Goal: Find specific page/section: Find specific page/section

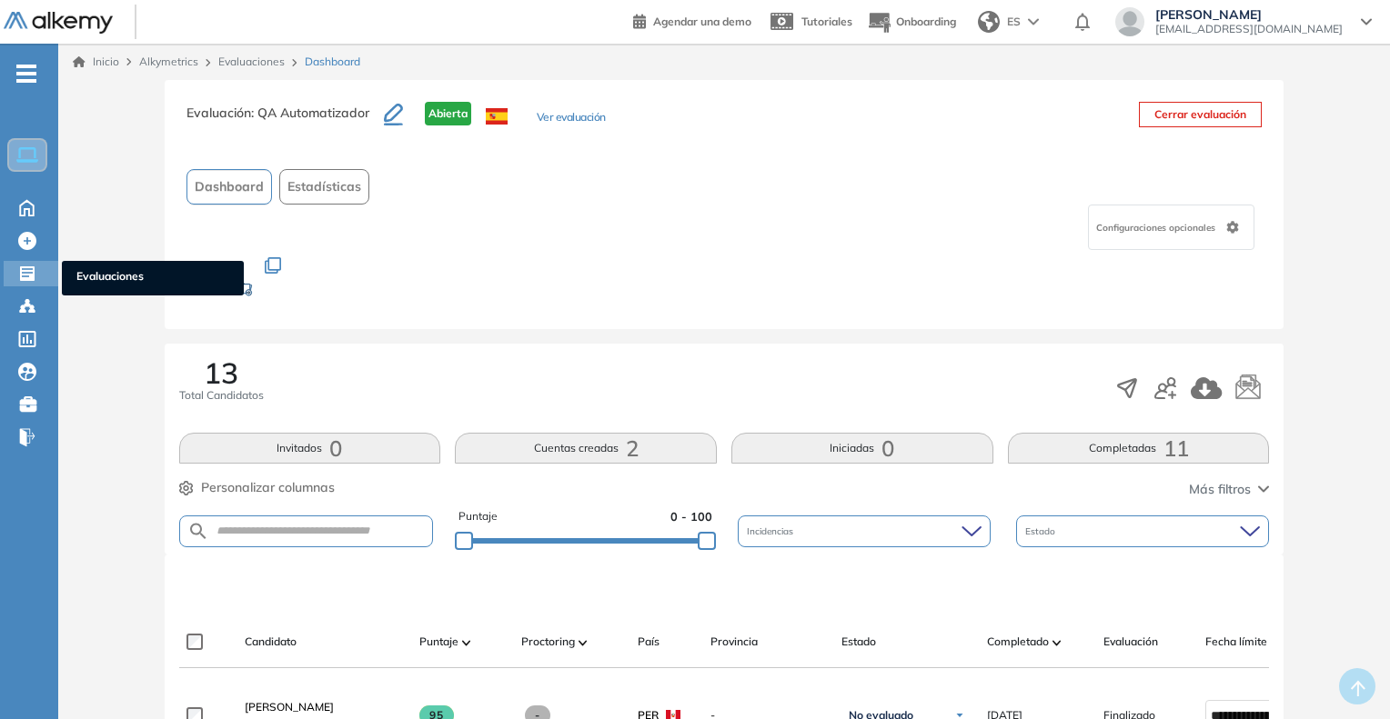
click at [93, 283] on span "Evaluaciones" at bounding box center [152, 278] width 153 height 20
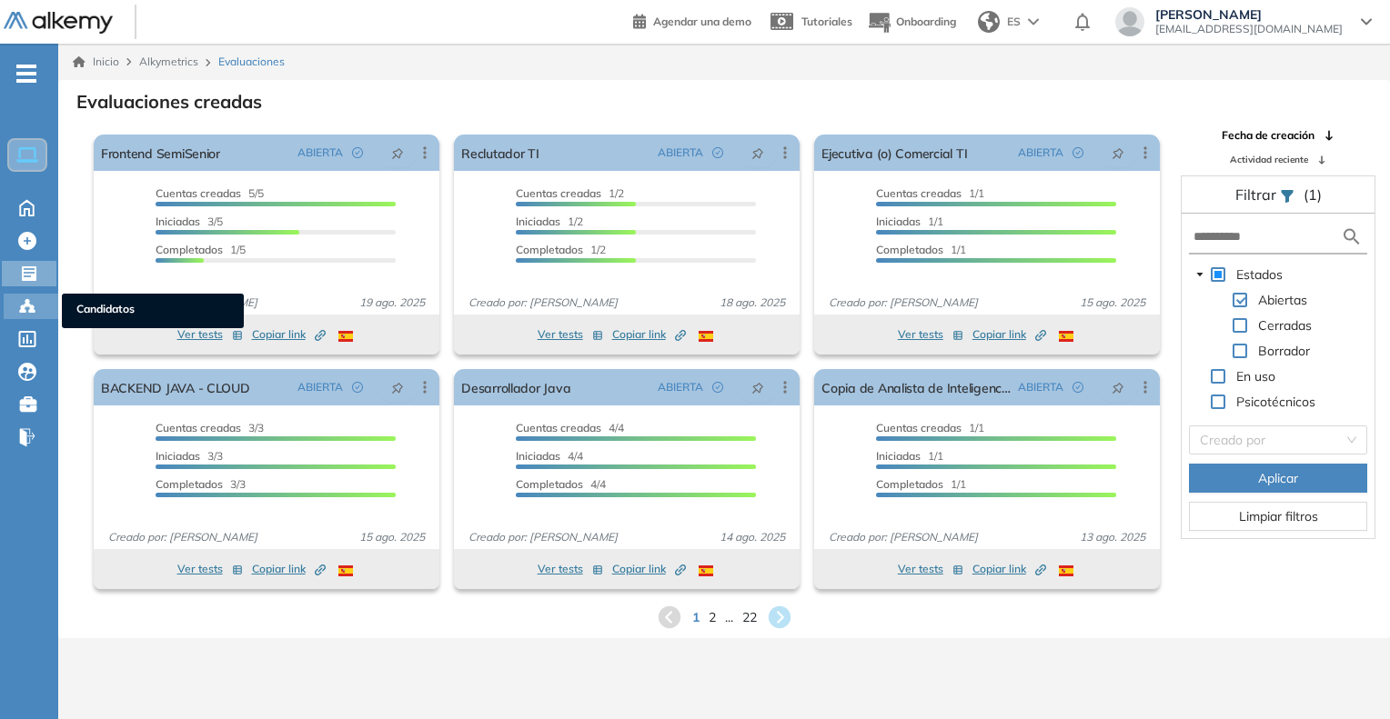
click at [83, 310] on span "Candidatos" at bounding box center [152, 311] width 153 height 20
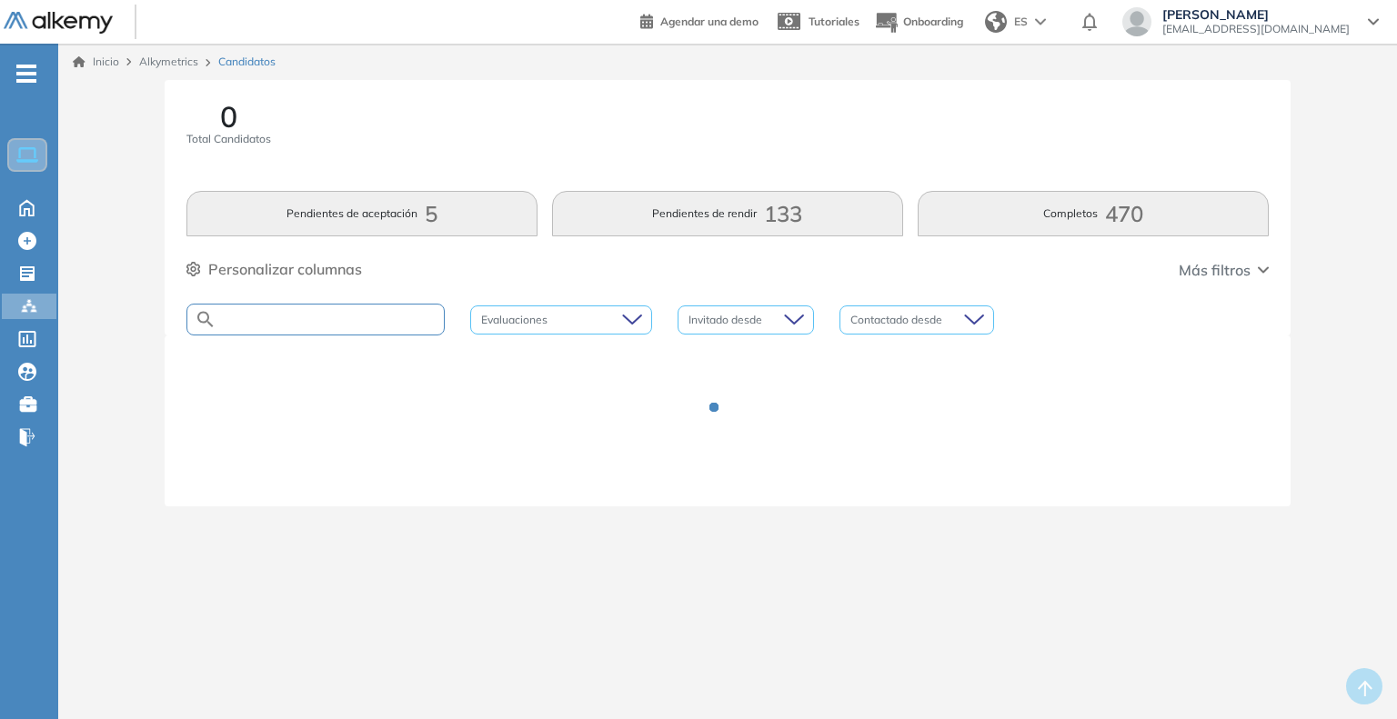
click at [344, 315] on input "text" at bounding box center [329, 320] width 227 height 14
type input "*******"
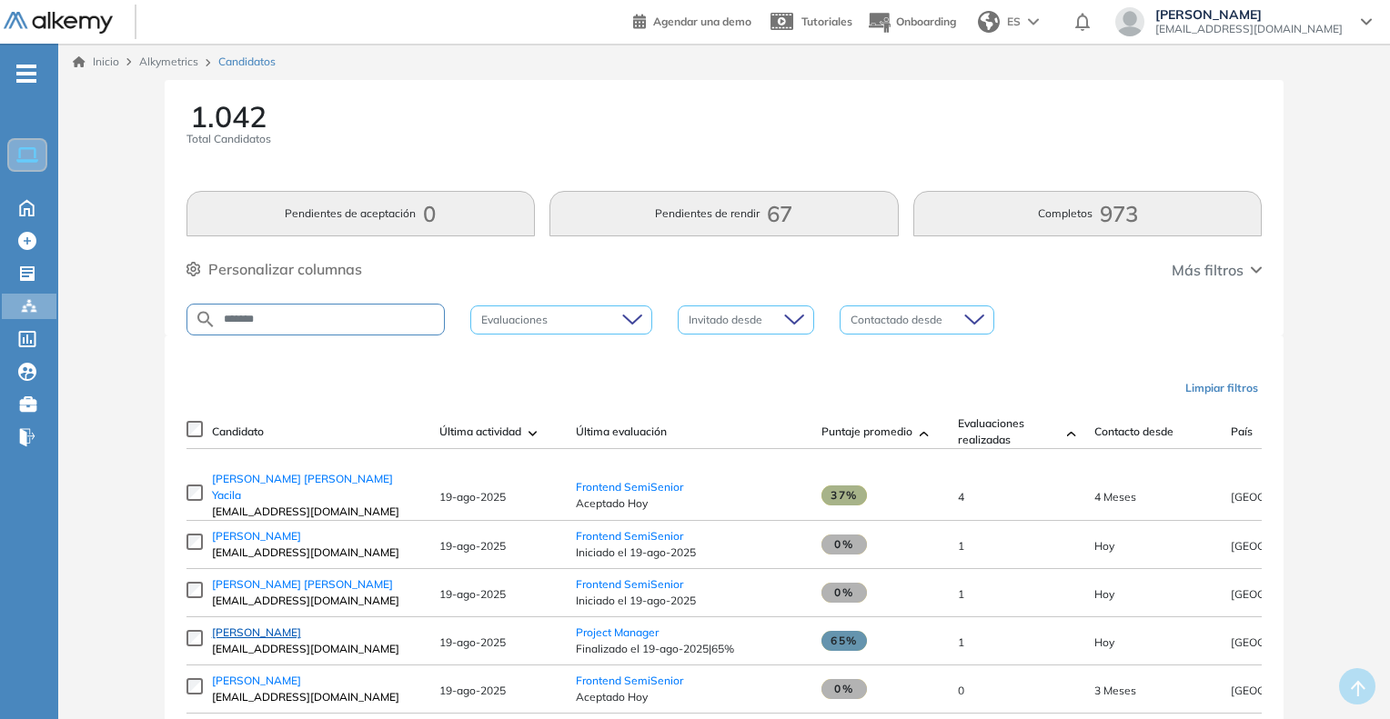
click at [233, 629] on span "Oswaldo Gil" at bounding box center [256, 633] width 89 height 14
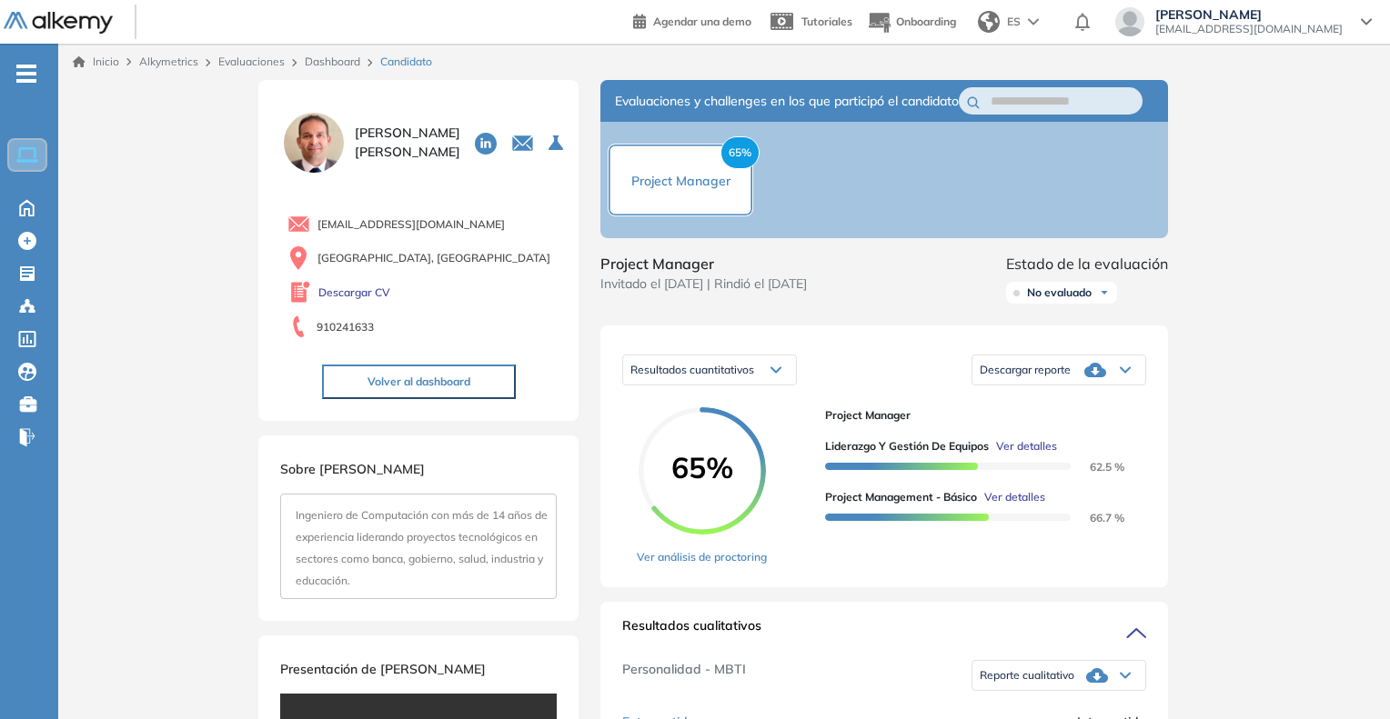
click at [336, 67] on link "Dashboard" at bounding box center [332, 62] width 55 height 14
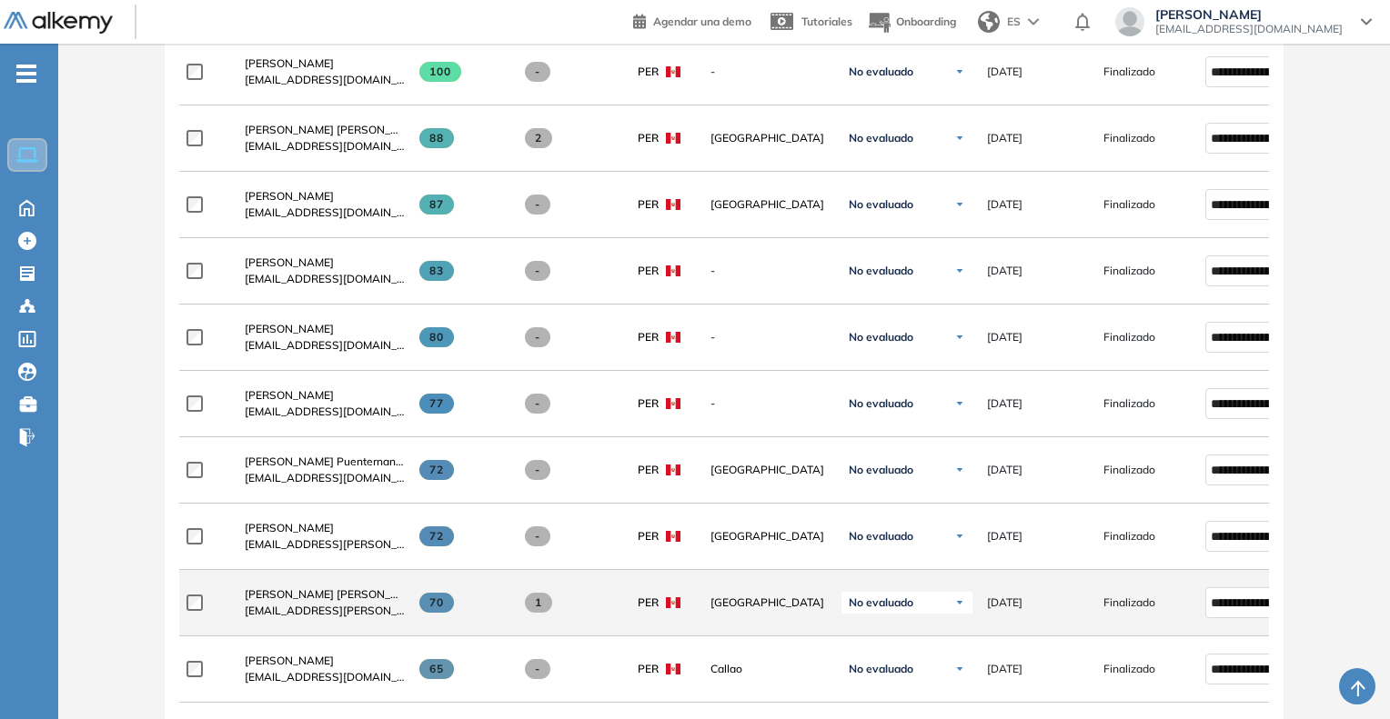
scroll to position [607, 0]
